Goal: Task Accomplishment & Management: Use online tool/utility

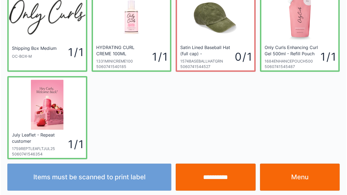
scroll to position [31, 0]
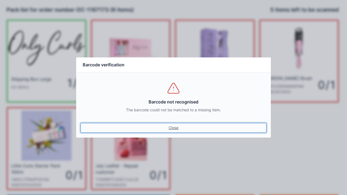
click at [172, 124] on link "Close" at bounding box center [173, 128] width 186 height 10
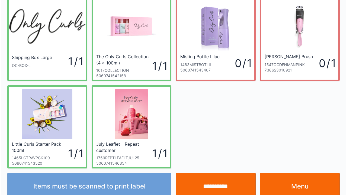
scroll to position [31, 0]
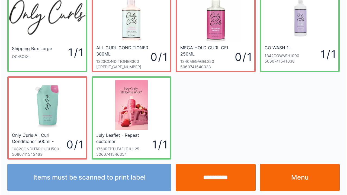
scroll to position [31, 0]
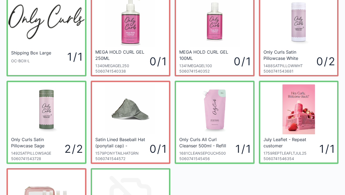
scroll to position [16, 0]
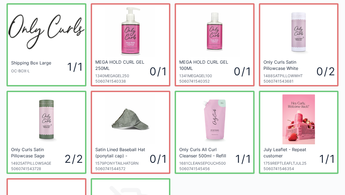
click at [219, 195] on div "Shipping Box Large OC-BOX-L 1 / 1 MEGA HOLD CURL GEL 250ML 1340MEGAGEL250 50607…" at bounding box center [172, 130] width 337 height 263
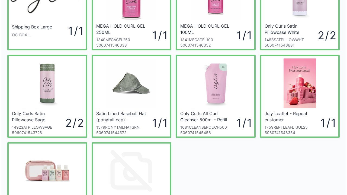
scroll to position [53, 0]
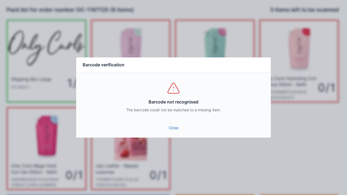
click at [175, 127] on link "Close" at bounding box center [173, 128] width 186 height 10
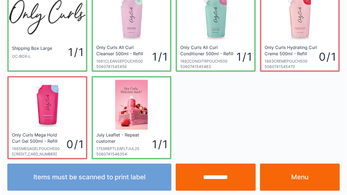
scroll to position [31, 0]
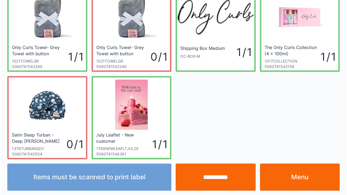
scroll to position [31, 0]
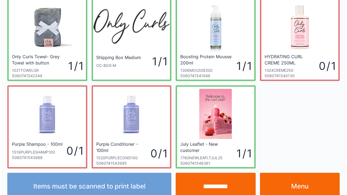
scroll to position [31, 0]
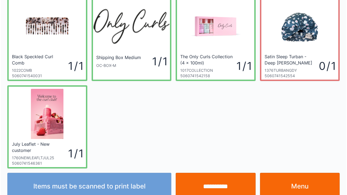
scroll to position [31, 0]
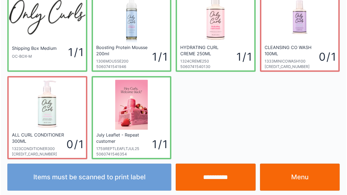
scroll to position [31, 0]
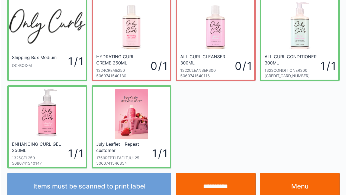
scroll to position [31, 0]
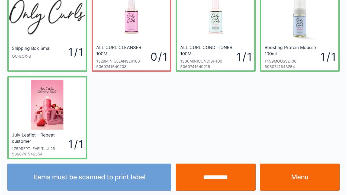
scroll to position [31, 0]
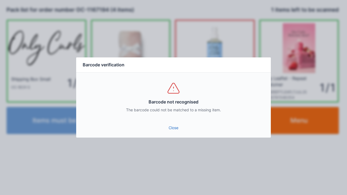
click at [172, 132] on link "Close" at bounding box center [173, 128] width 186 height 10
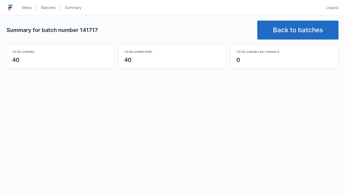
click at [294, 29] on link "Back to batches" at bounding box center [297, 30] width 81 height 19
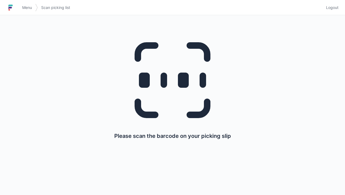
click at [23, 4] on link "Menu" at bounding box center [27, 8] width 16 height 10
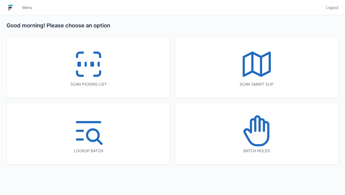
click at [78, 47] on icon at bounding box center [88, 64] width 35 height 35
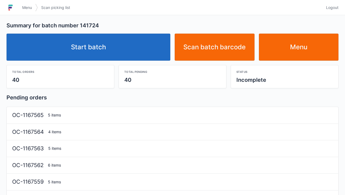
click at [107, 43] on link "Start batch" at bounding box center [89, 47] width 164 height 27
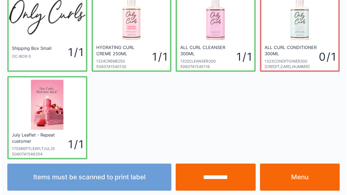
scroll to position [31, 0]
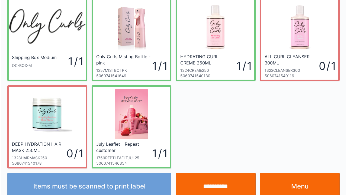
scroll to position [31, 0]
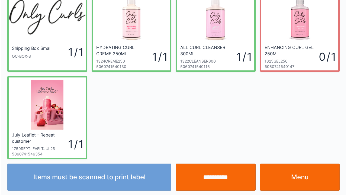
scroll to position [31, 0]
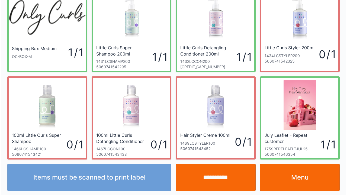
scroll to position [31, 0]
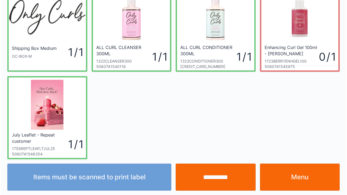
scroll to position [31, 0]
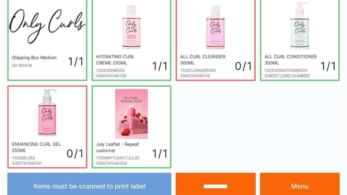
scroll to position [31, 0]
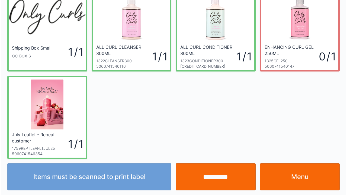
scroll to position [31, 0]
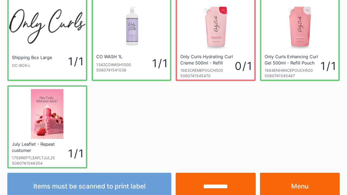
scroll to position [31, 0]
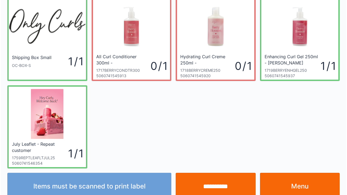
scroll to position [31, 0]
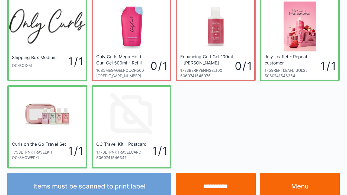
scroll to position [31, 0]
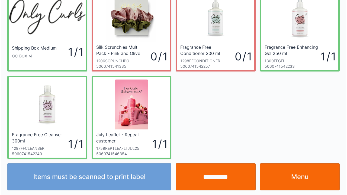
scroll to position [31, 0]
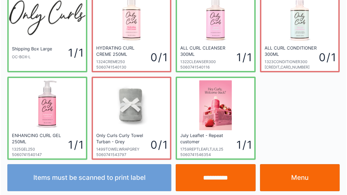
scroll to position [31, 0]
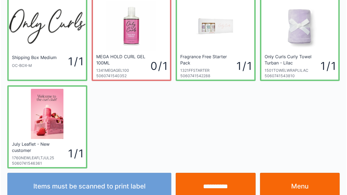
scroll to position [31, 0]
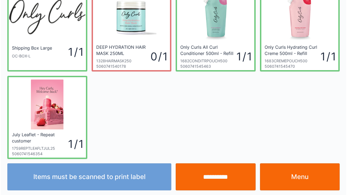
scroll to position [31, 0]
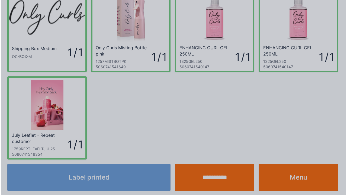
scroll to position [31, 0]
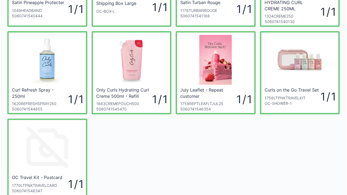
scroll to position [87, 0]
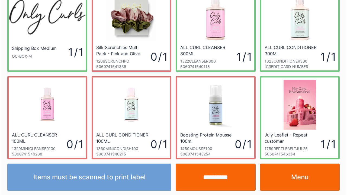
scroll to position [31, 0]
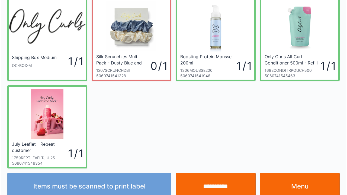
scroll to position [31, 0]
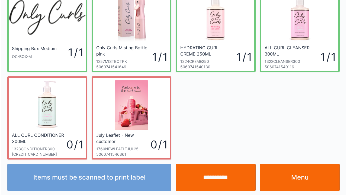
scroll to position [31, 0]
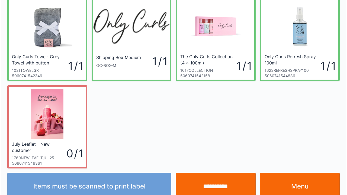
scroll to position [31, 0]
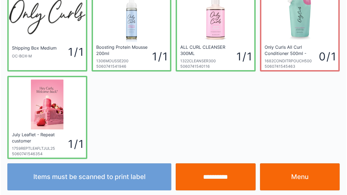
scroll to position [31, 0]
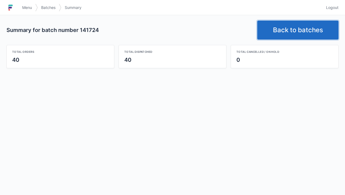
click at [295, 26] on link "Back to batches" at bounding box center [297, 30] width 81 height 19
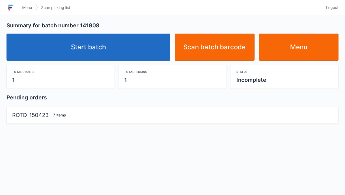
click at [116, 49] on link "Start batch" at bounding box center [89, 47] width 164 height 27
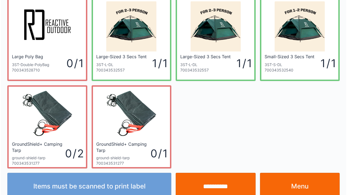
scroll to position [31, 0]
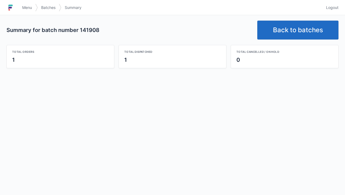
click at [296, 28] on link "Back to batches" at bounding box center [297, 30] width 81 height 19
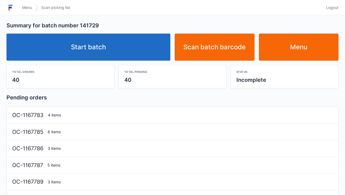
click at [134, 42] on link "Start batch" at bounding box center [89, 47] width 164 height 27
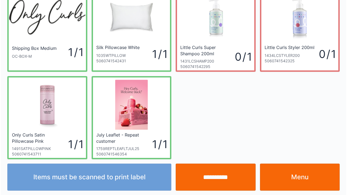
scroll to position [31, 0]
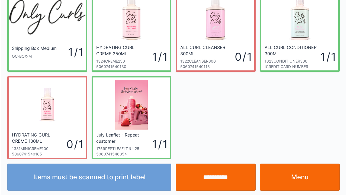
scroll to position [31, 0]
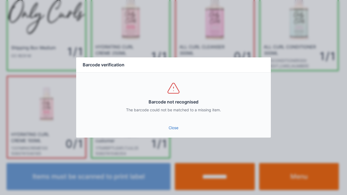
click at [177, 124] on link "Close" at bounding box center [173, 128] width 186 height 10
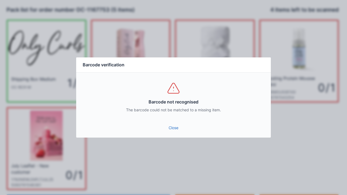
click at [172, 131] on link "Close" at bounding box center [173, 128] width 186 height 10
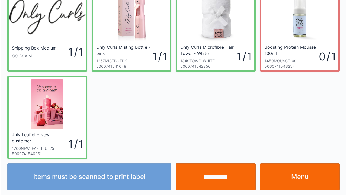
scroll to position [31, 0]
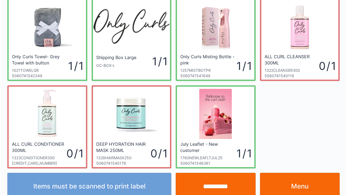
scroll to position [31, 0]
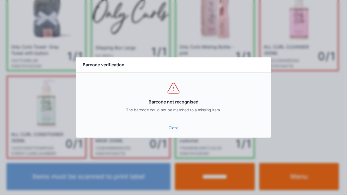
click at [176, 123] on link "Close" at bounding box center [173, 128] width 186 height 10
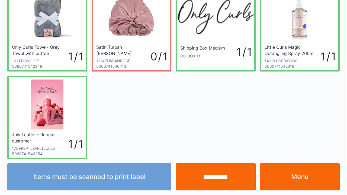
scroll to position [31, 0]
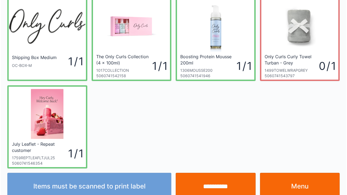
scroll to position [31, 0]
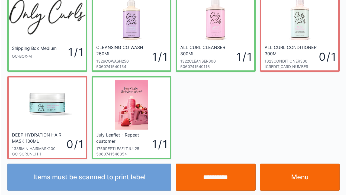
scroll to position [31, 0]
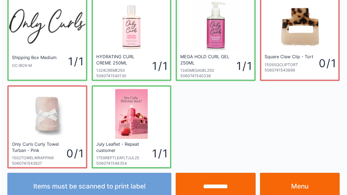
scroll to position [31, 0]
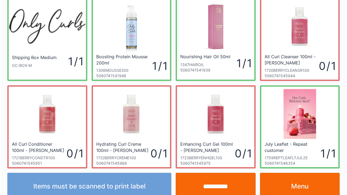
scroll to position [31, 0]
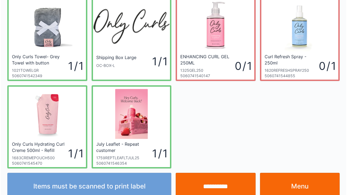
scroll to position [31, 0]
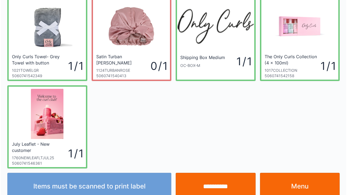
scroll to position [31, 0]
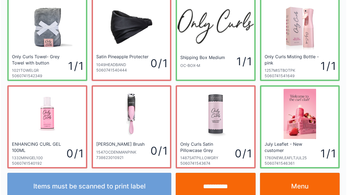
scroll to position [31, 0]
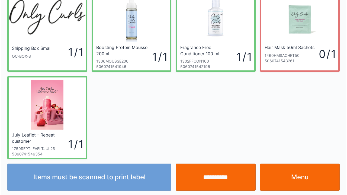
scroll to position [31, 0]
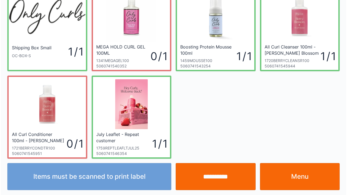
scroll to position [31, 0]
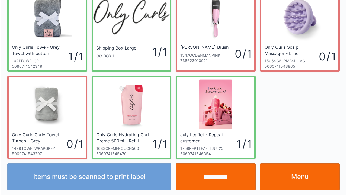
scroll to position [31, 0]
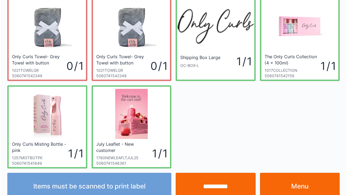
scroll to position [31, 0]
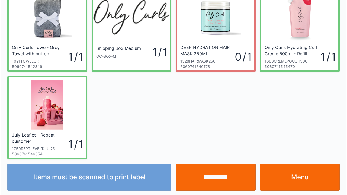
scroll to position [31, 0]
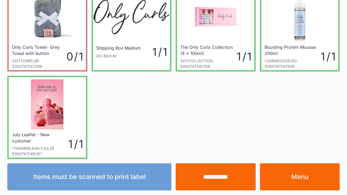
scroll to position [31, 0]
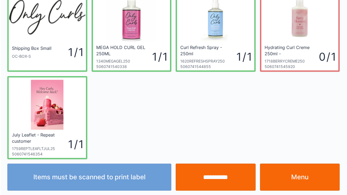
scroll to position [31, 0]
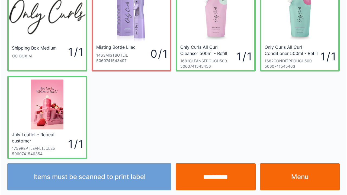
scroll to position [31, 0]
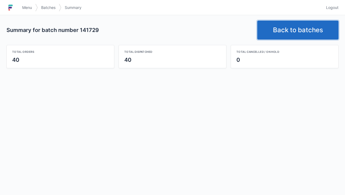
click at [285, 30] on link "Back to batches" at bounding box center [297, 30] width 81 height 19
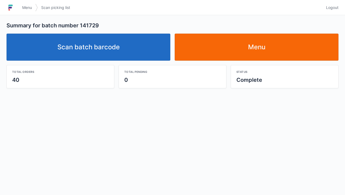
click at [126, 49] on link "Scan batch barcode" at bounding box center [89, 47] width 164 height 27
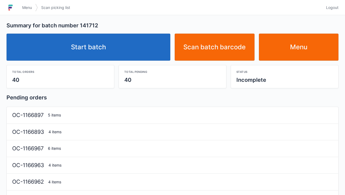
click at [108, 42] on link "Start batch" at bounding box center [89, 47] width 164 height 27
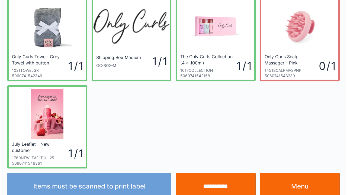
scroll to position [31, 0]
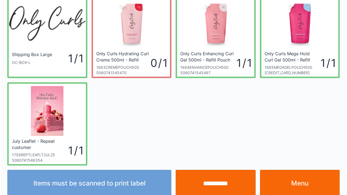
scroll to position [31, 0]
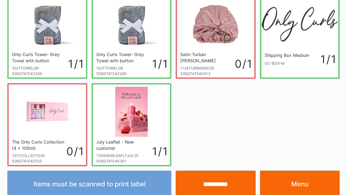
scroll to position [31, 0]
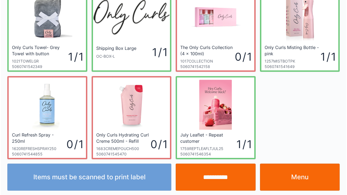
scroll to position [31, 0]
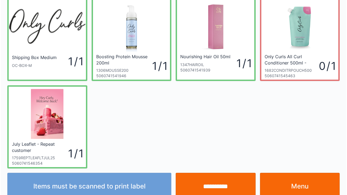
scroll to position [31, 0]
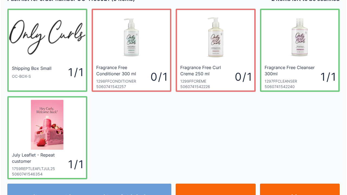
scroll to position [22, 0]
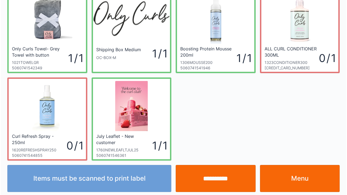
scroll to position [31, 0]
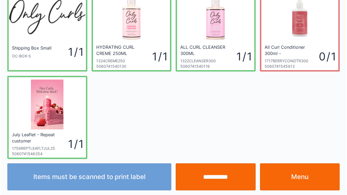
scroll to position [31, 0]
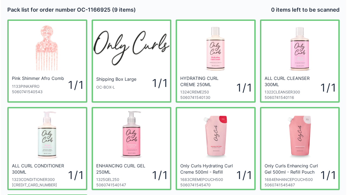
scroll to position [11, 0]
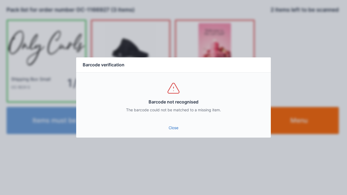
click at [175, 130] on link "Close" at bounding box center [173, 128] width 186 height 10
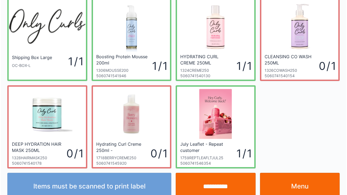
scroll to position [31, 0]
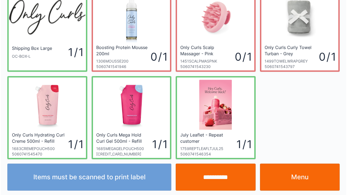
scroll to position [31, 0]
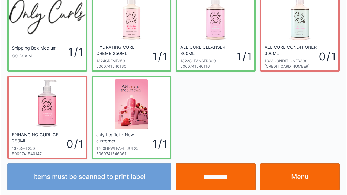
scroll to position [31, 0]
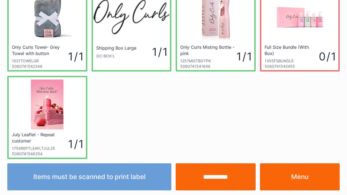
scroll to position [31, 0]
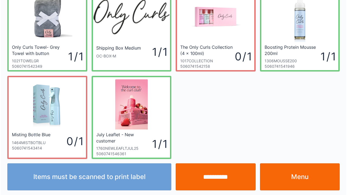
scroll to position [31, 0]
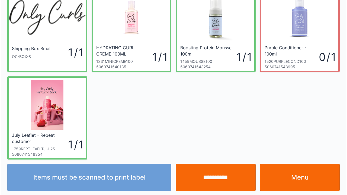
scroll to position [31, 0]
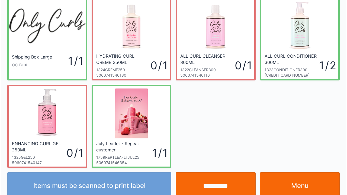
scroll to position [31, 0]
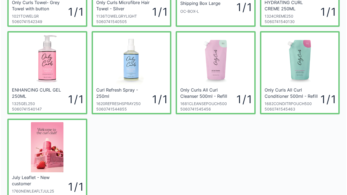
scroll to position [87, 0]
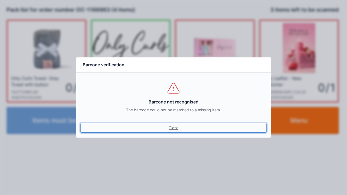
click at [168, 129] on link "Close" at bounding box center [173, 128] width 186 height 10
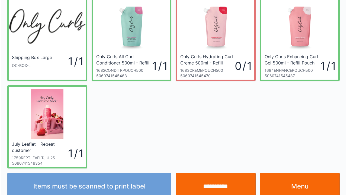
scroll to position [31, 0]
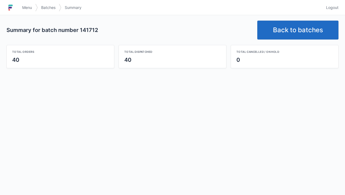
click at [330, 7] on span "Logout" at bounding box center [332, 7] width 12 height 5
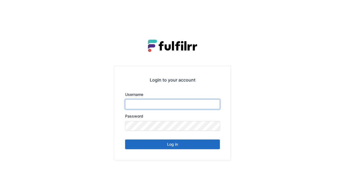
type input "******"
